Goal: Task Accomplishment & Management: Manage account settings

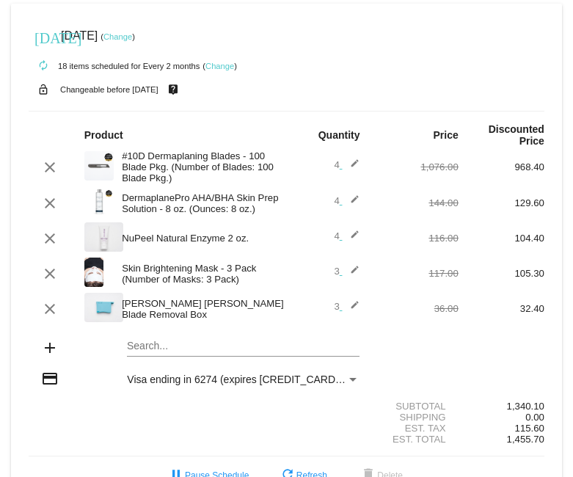
click at [222, 66] on link "Change" at bounding box center [219, 66] width 29 height 9
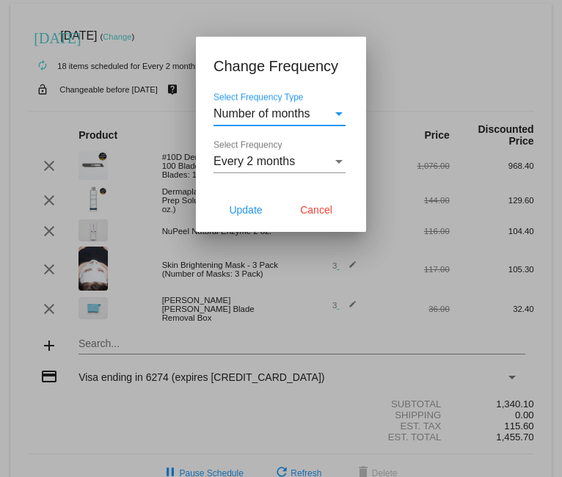
click at [313, 118] on div "Number of months" at bounding box center [272, 113] width 119 height 13
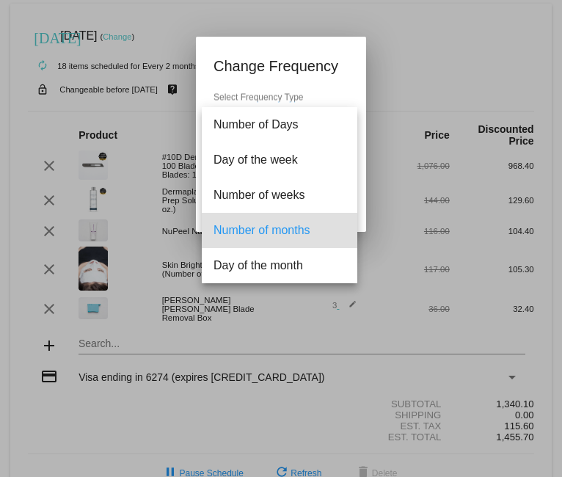
click at [393, 54] on div at bounding box center [281, 238] width 562 height 477
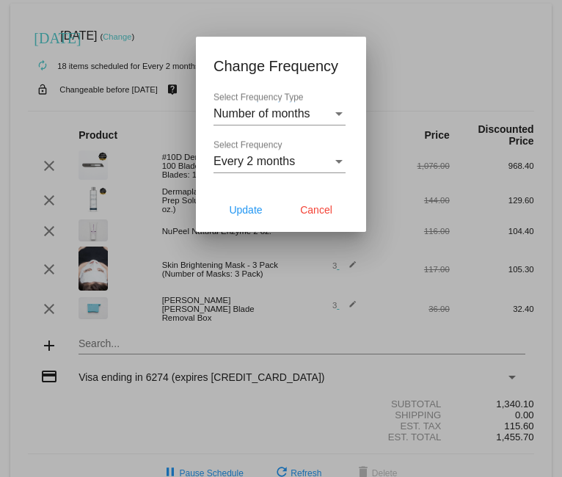
click at [331, 153] on div "Every 2 months Select Frequency" at bounding box center [279, 156] width 132 height 33
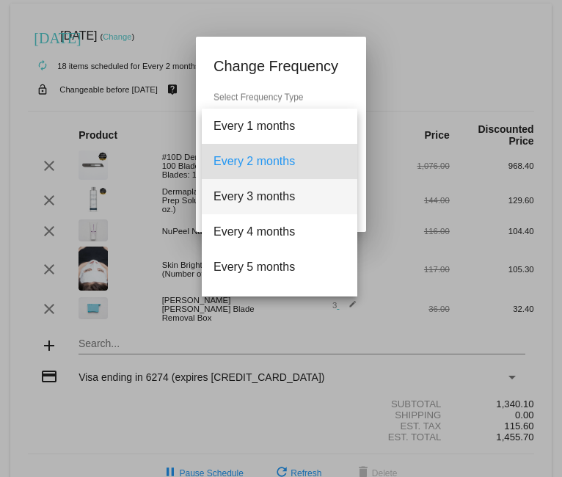
click at [282, 203] on span "Every 3 months" at bounding box center [279, 196] width 132 height 35
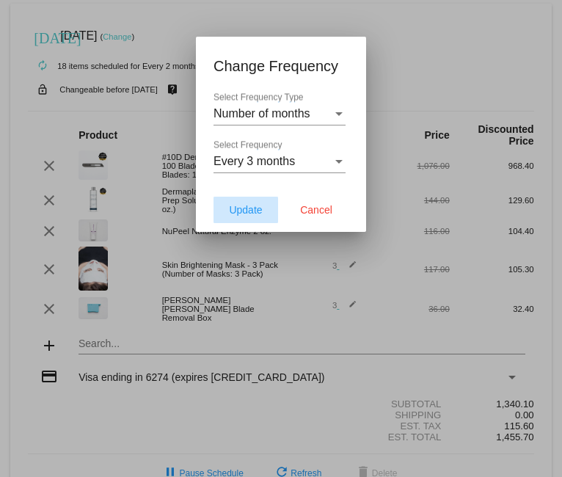
click at [255, 209] on span "Update" at bounding box center [245, 210] width 33 height 12
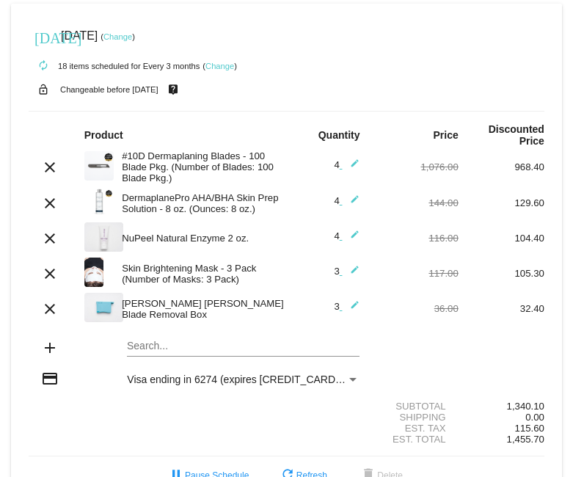
click at [132, 35] on link "Change" at bounding box center [117, 36] width 29 height 9
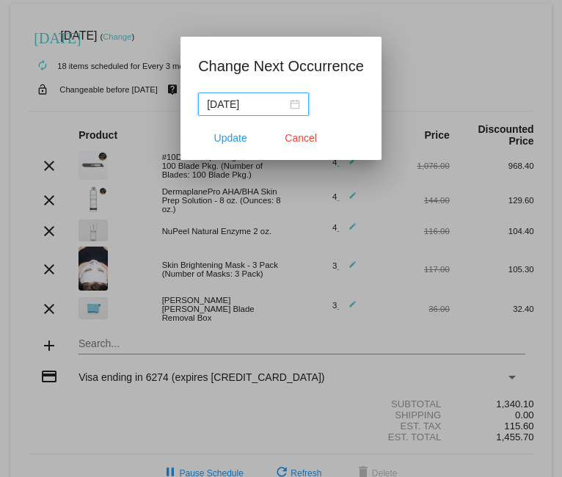
click at [298, 103] on div "[DATE]" at bounding box center [253, 104] width 93 height 16
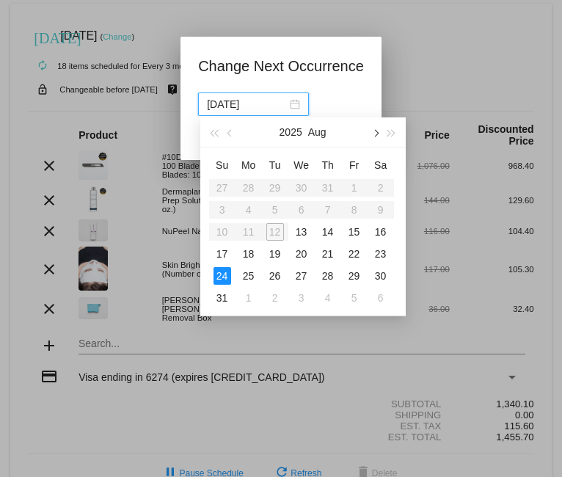
click at [372, 134] on button "button" at bounding box center [375, 131] width 16 height 29
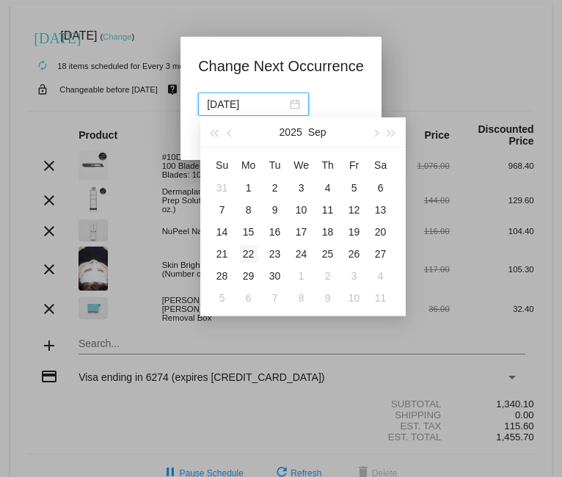
click at [247, 249] on div "22" at bounding box center [249, 254] width 18 height 18
type input "[DATE]"
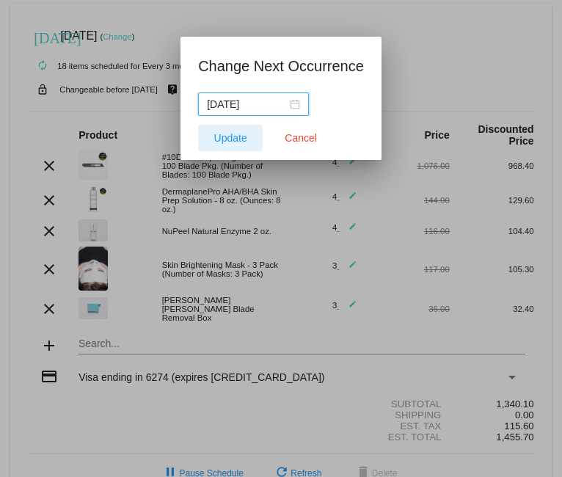
click at [208, 141] on button "Update" at bounding box center [230, 138] width 65 height 26
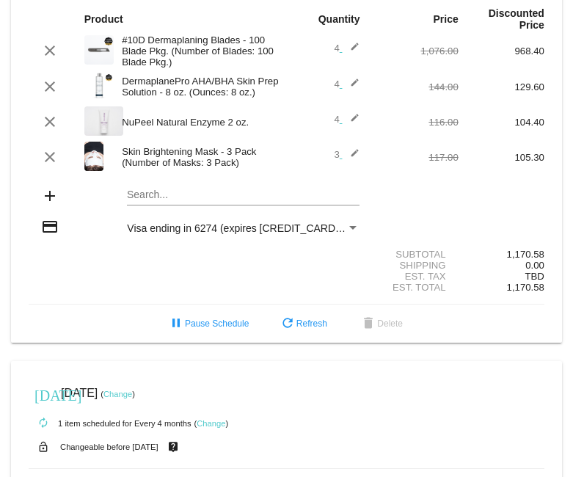
scroll to position [660, 0]
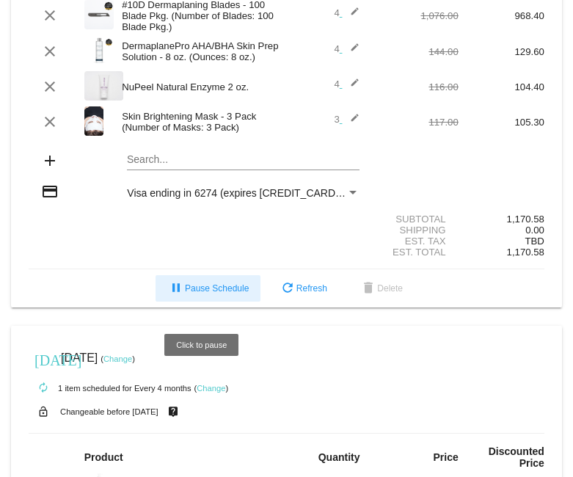
click at [223, 293] on span "pause Pause Schedule" at bounding box center [207, 288] width 81 height 10
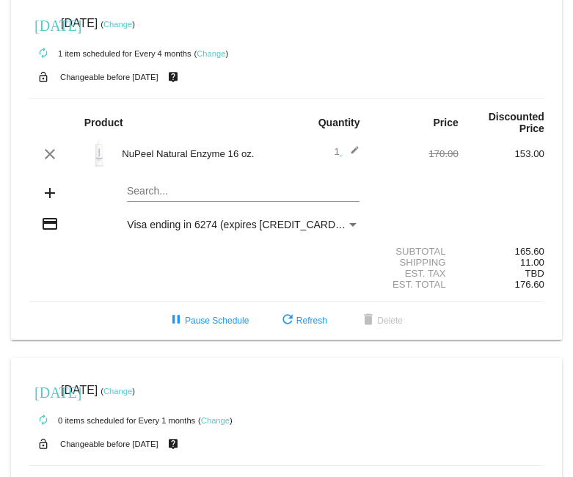
scroll to position [1027, 0]
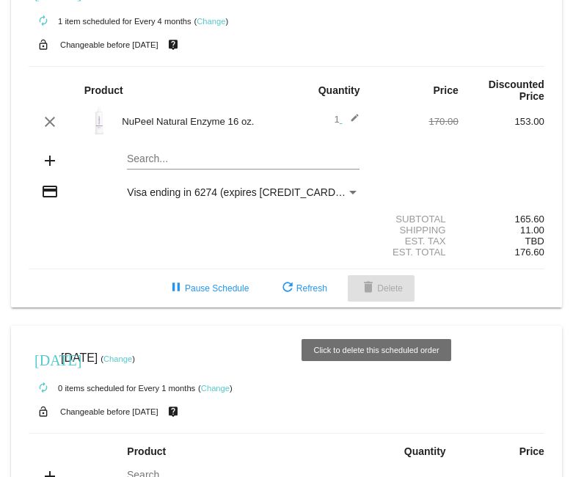
click at [360, 297] on mat-icon "delete" at bounding box center [368, 288] width 18 height 18
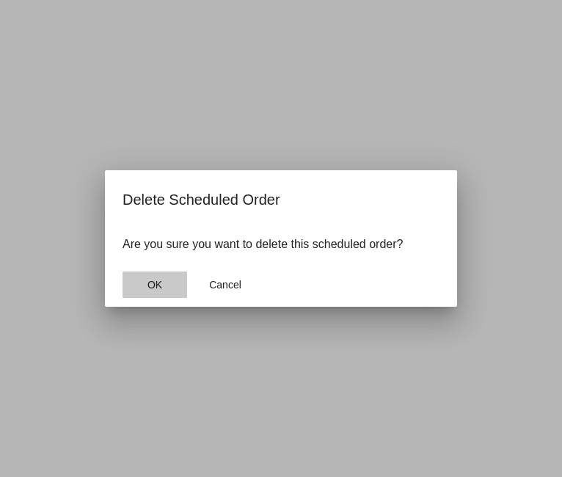
click at [170, 285] on button "OK" at bounding box center [154, 284] width 65 height 26
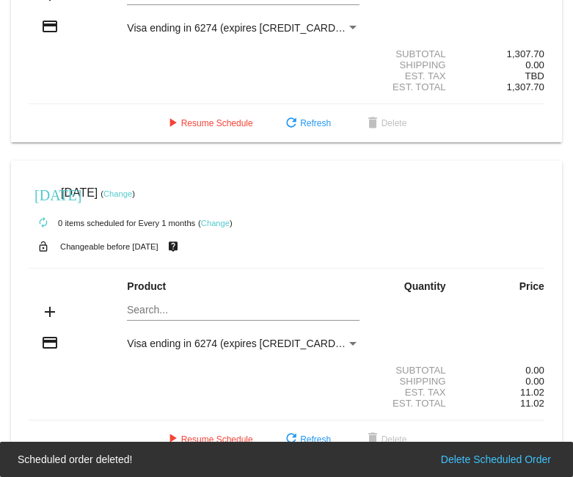
scroll to position [844, 0]
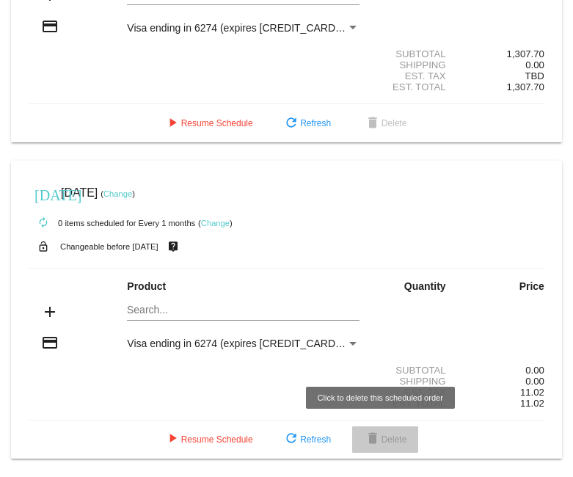
click at [399, 447] on button "delete Delete" at bounding box center [385, 439] width 67 height 26
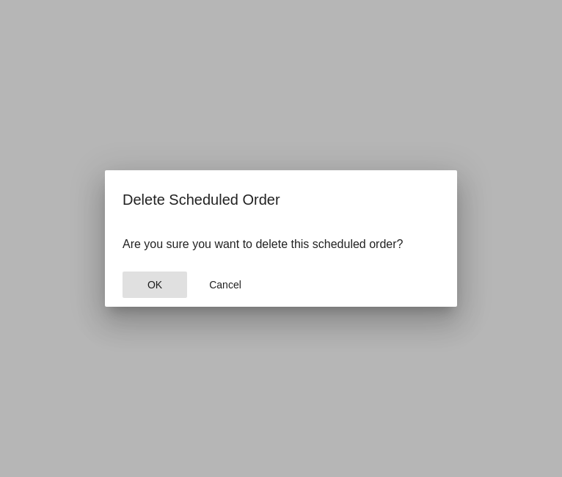
click at [163, 289] on button "OK" at bounding box center [154, 284] width 65 height 26
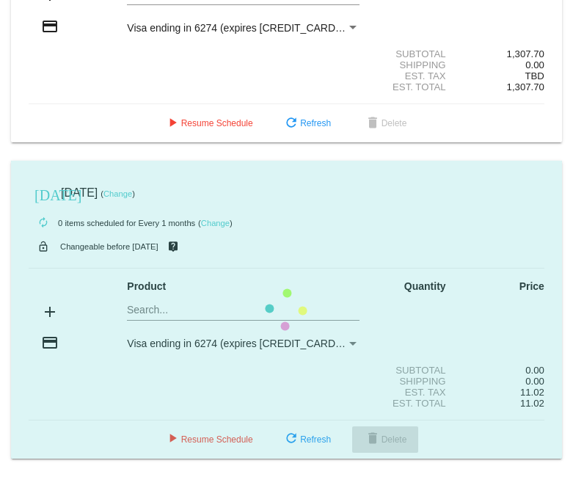
scroll to position [524, 0]
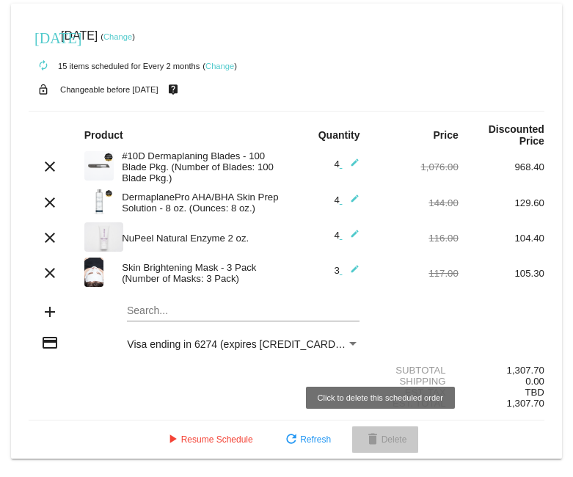
click at [364, 439] on mat-icon "delete" at bounding box center [373, 440] width 18 height 18
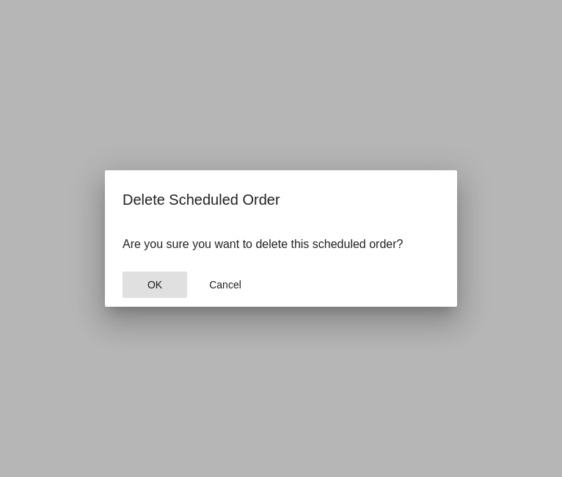
click at [155, 285] on span "OK" at bounding box center [154, 285] width 15 height 12
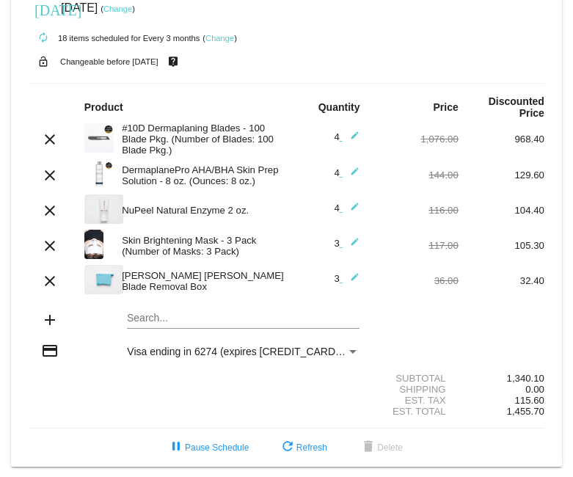
scroll to position [43, 0]
